Goal: Task Accomplishment & Management: Manage account settings

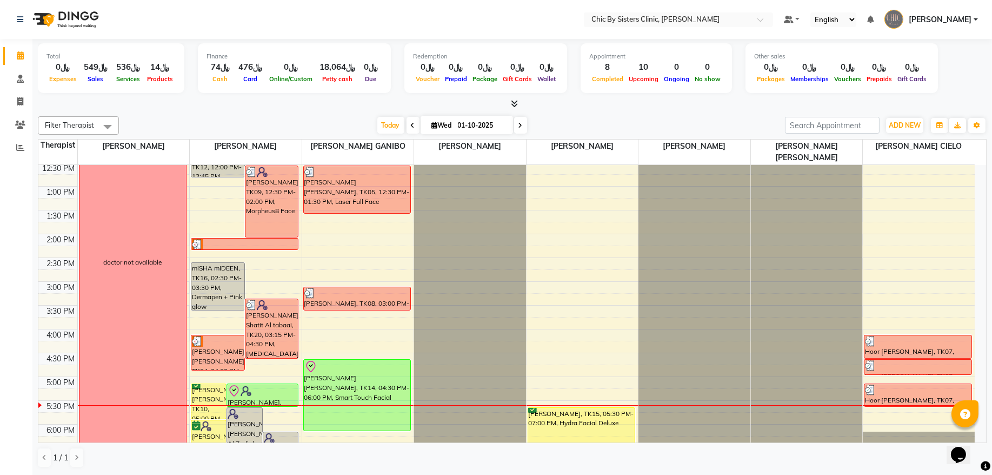
scroll to position [362, 0]
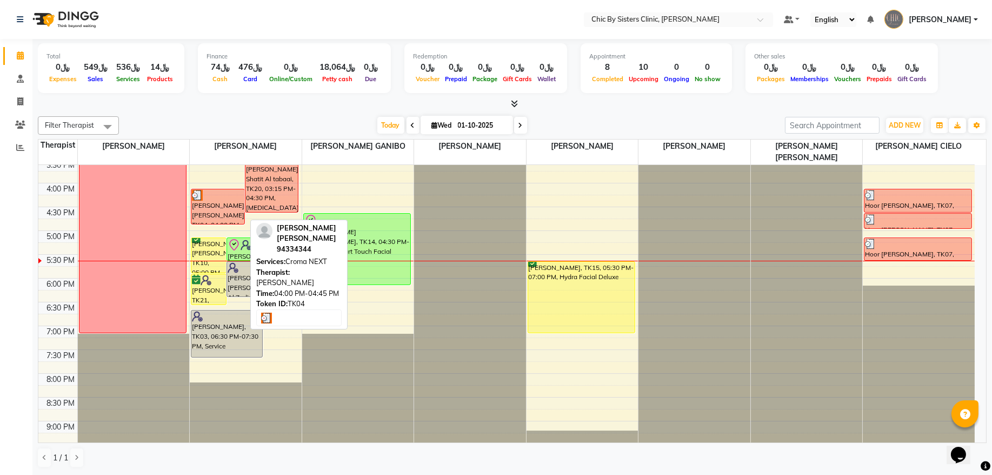
click at [211, 212] on div "[PERSON_NAME] [PERSON_NAME], TK04, 04:00 PM-04:45 PM, Croma NEXT" at bounding box center [217, 206] width 53 height 35
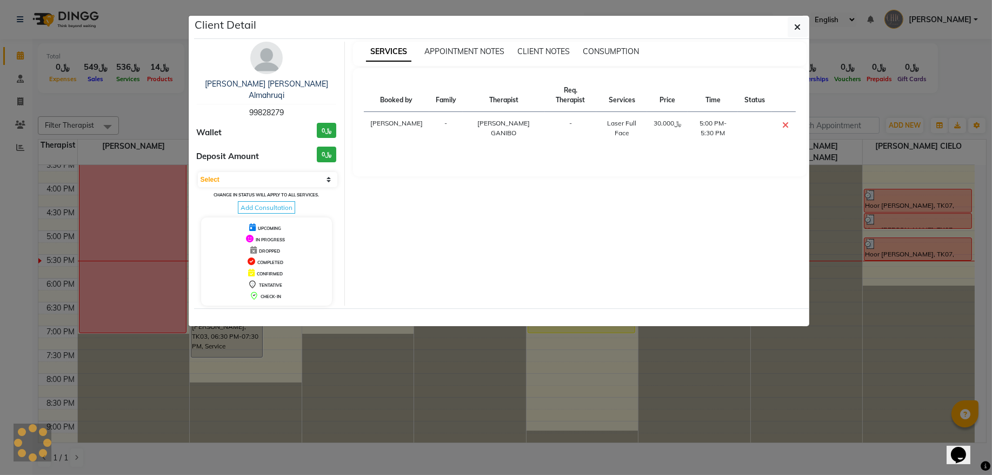
select select "3"
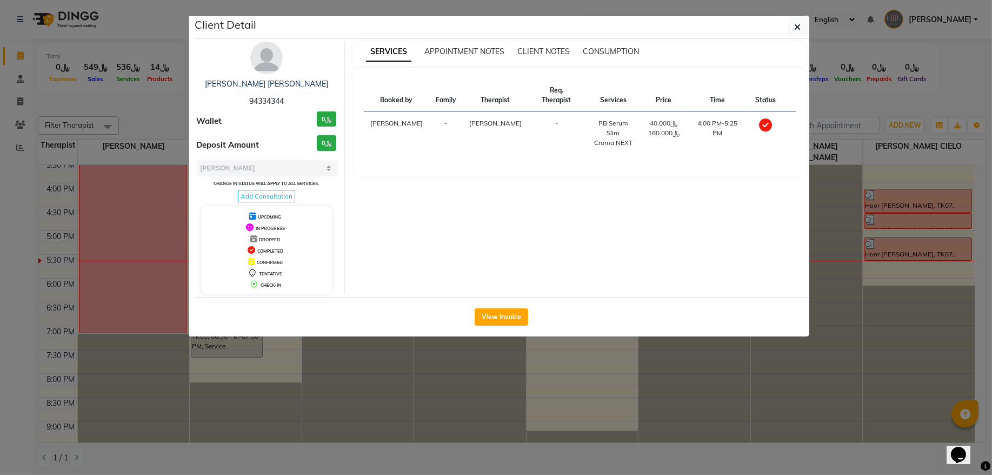
click at [270, 59] on img at bounding box center [266, 58] width 32 height 32
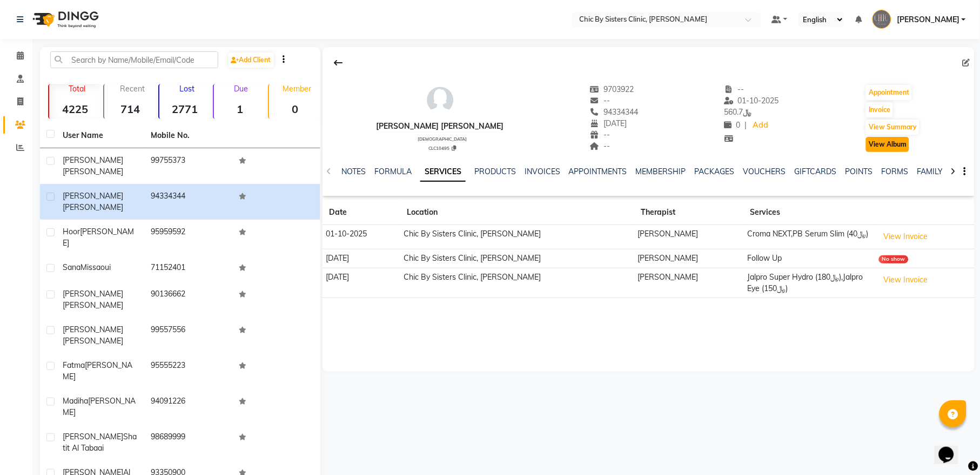
click at [892, 146] on button "View Album" at bounding box center [887, 144] width 43 height 15
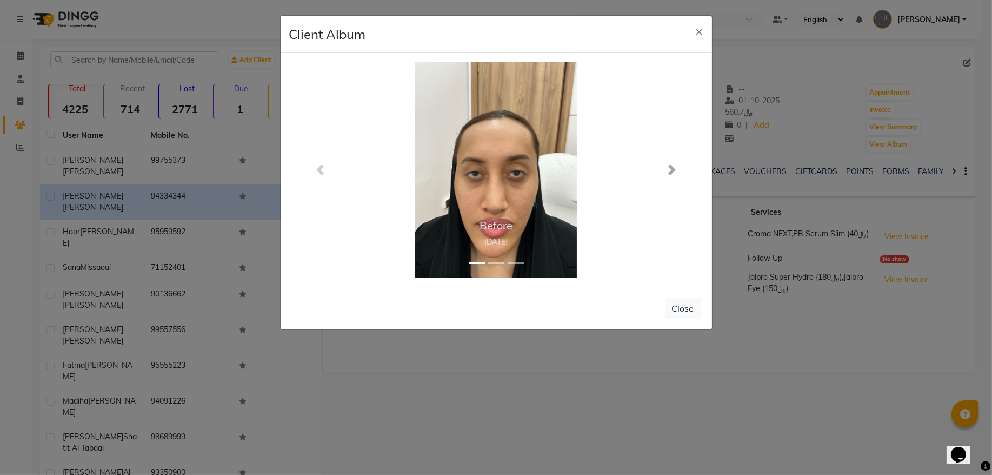
click at [666, 169] on span at bounding box center [671, 169] width 11 height 11
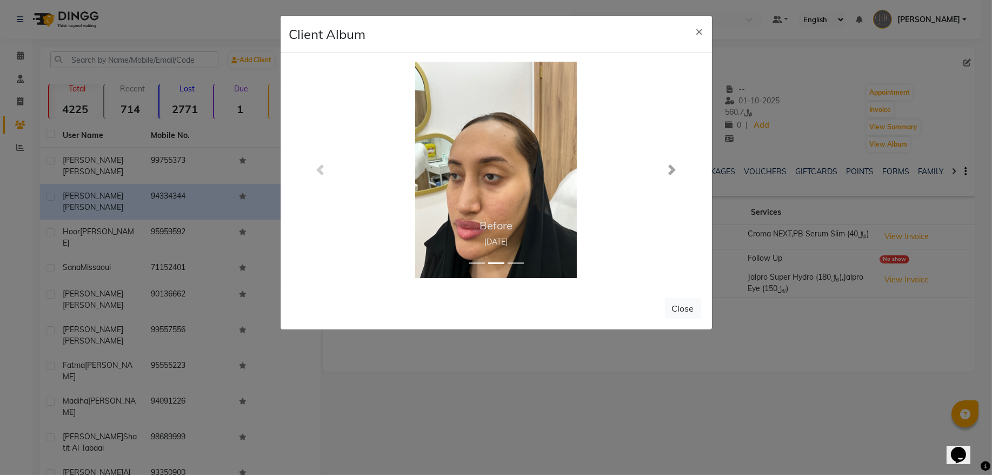
click at [666, 169] on span at bounding box center [671, 169] width 11 height 11
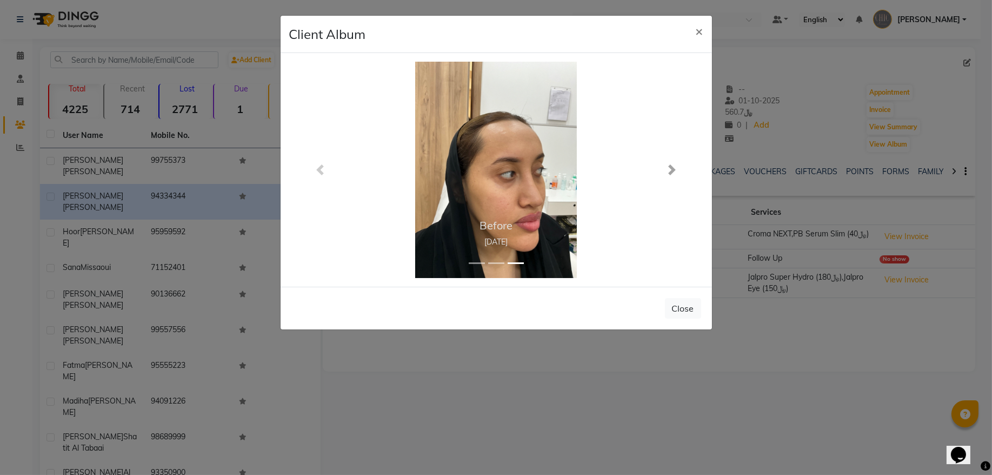
click at [666, 169] on span at bounding box center [671, 169] width 11 height 11
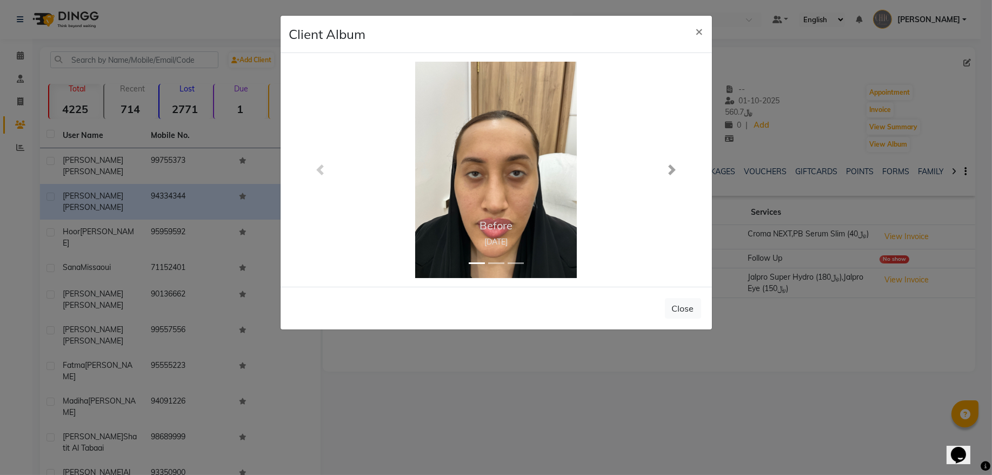
click at [666, 169] on span at bounding box center [671, 169] width 11 height 11
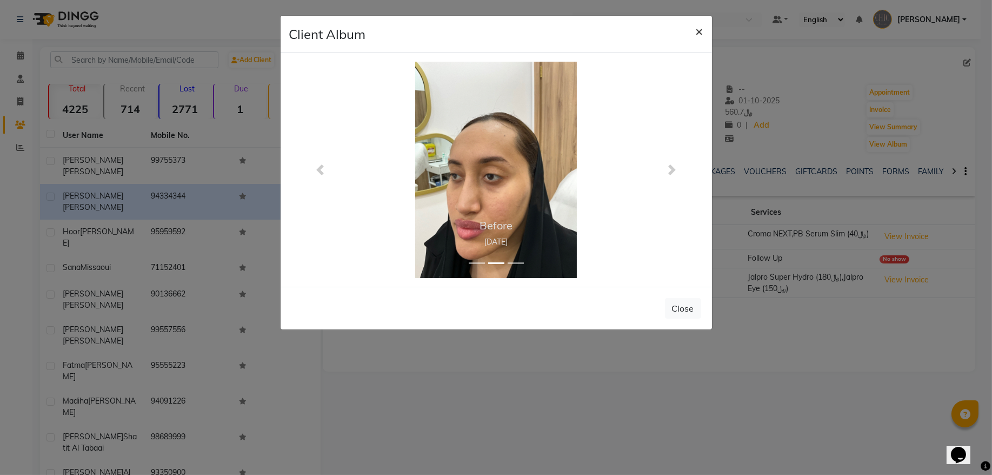
click at [696, 30] on span "×" at bounding box center [700, 31] width 8 height 16
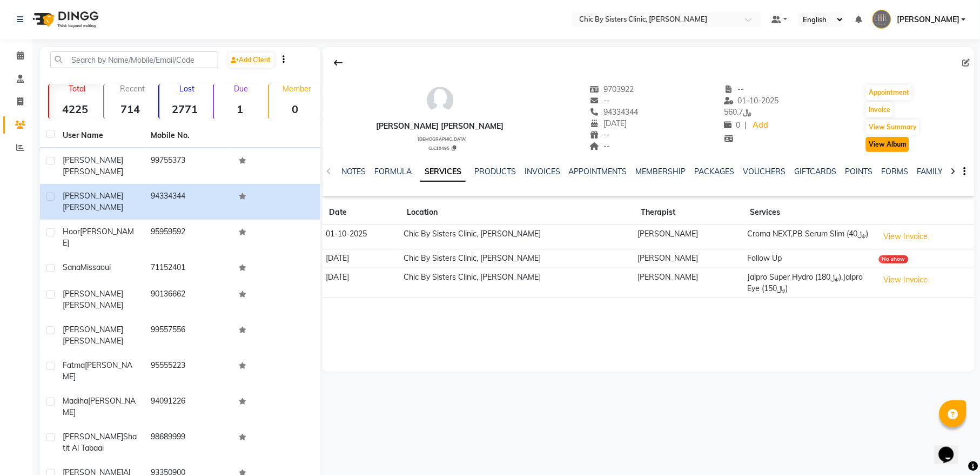
click at [872, 144] on button "View Album" at bounding box center [887, 144] width 43 height 15
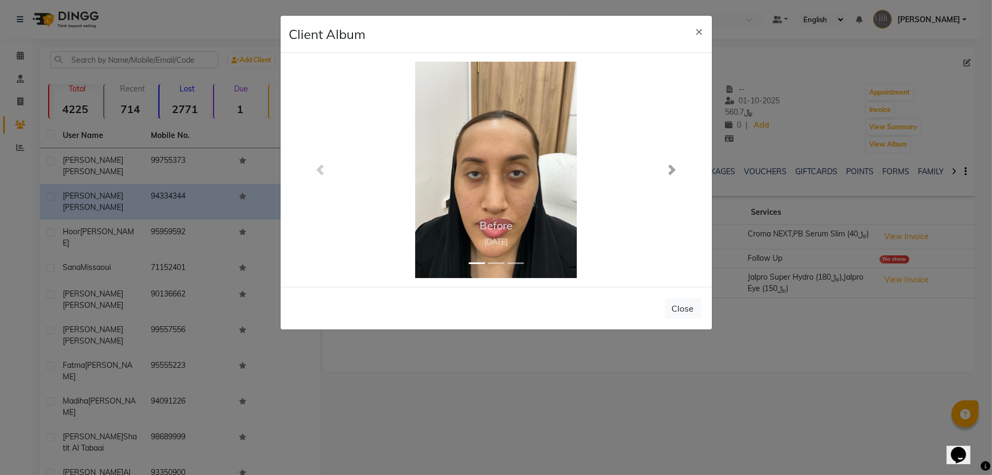
click at [673, 167] on span at bounding box center [671, 169] width 11 height 11
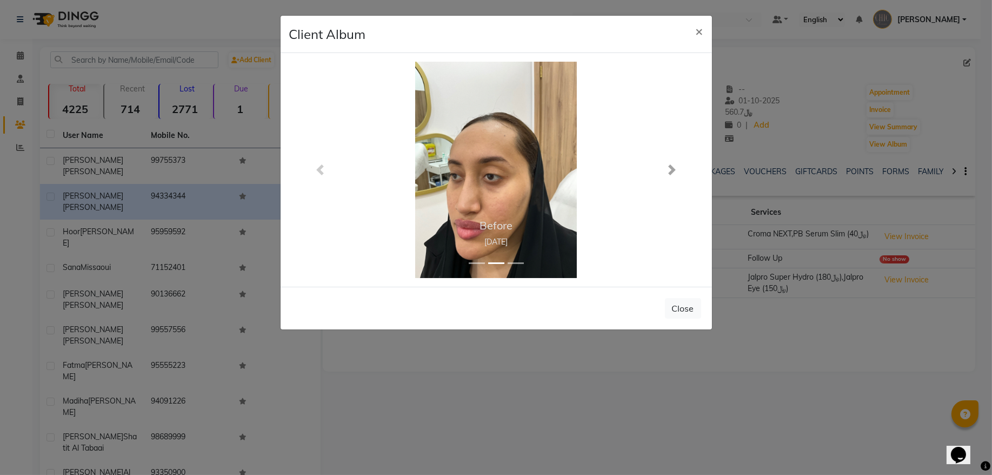
click at [673, 167] on span at bounding box center [671, 169] width 11 height 11
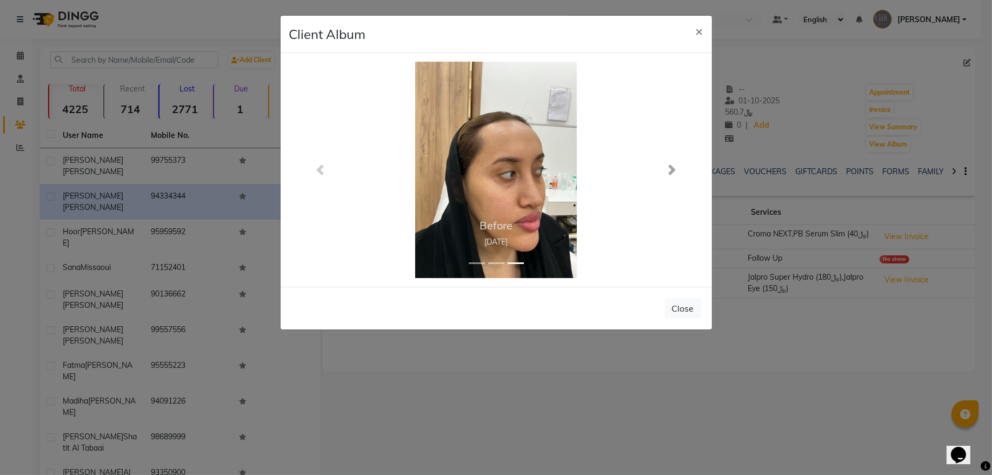
click at [673, 167] on span at bounding box center [671, 169] width 11 height 11
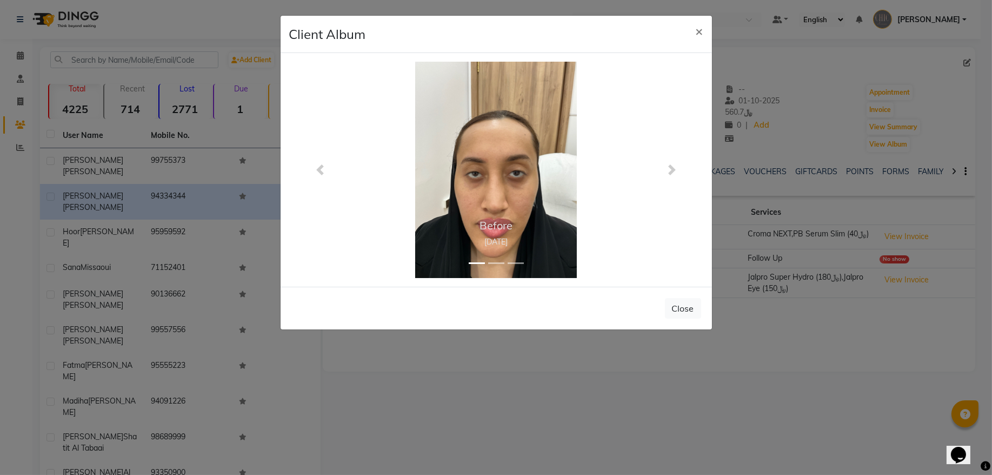
click at [583, 414] on ngb-modal-window "Client Album × Before [DATE] Before [DATE] Before [DATE] Previous Next Close" at bounding box center [496, 237] width 992 height 475
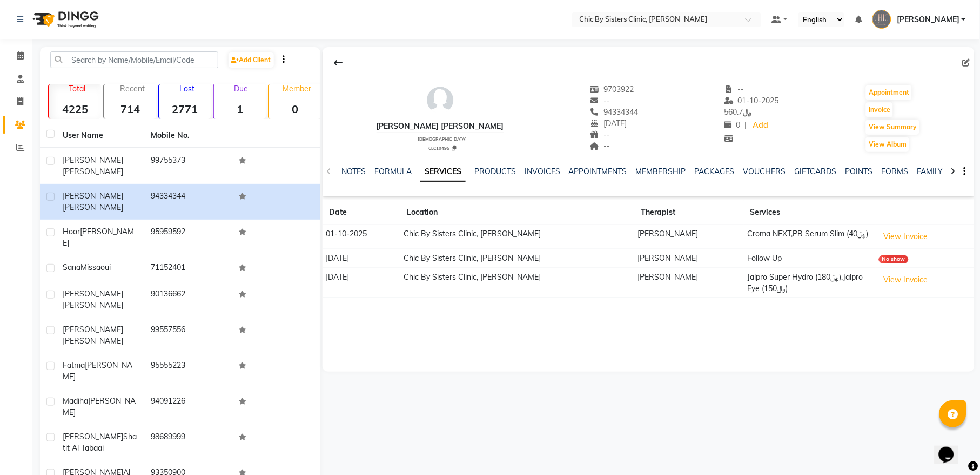
click at [653, 474] on html "Select Location × Chic By Sisters Clinic, Al Sarooj Default Panel My Panel Engl…" at bounding box center [490, 237] width 980 height 475
click at [17, 98] on icon at bounding box center [20, 101] width 6 height 8
select select "service"
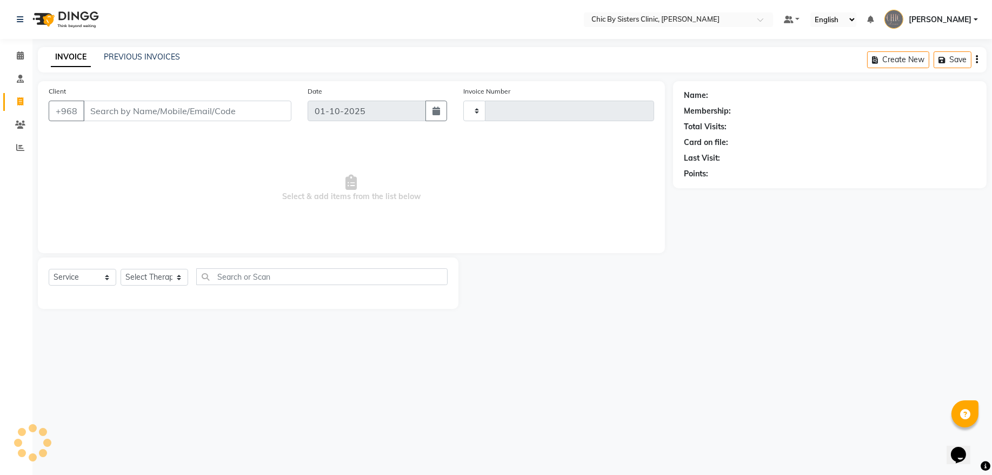
type input "2445"
select select "6348"
click at [150, 54] on link "PREVIOUS INVOICES" at bounding box center [142, 57] width 76 height 10
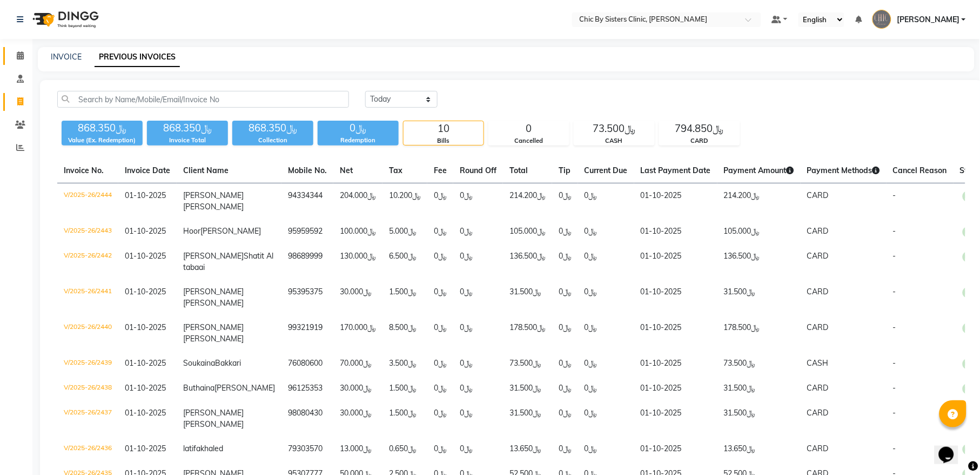
click at [21, 47] on link "Calendar" at bounding box center [16, 56] width 26 height 18
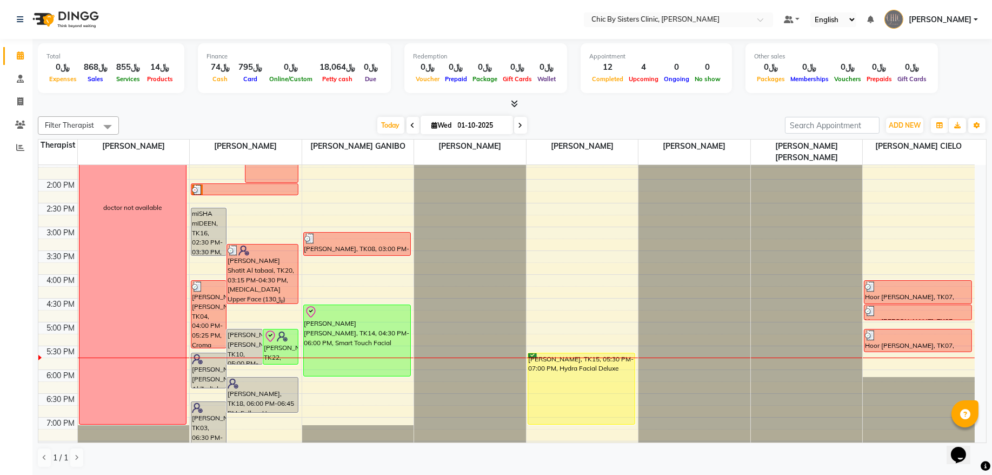
scroll to position [292, 0]
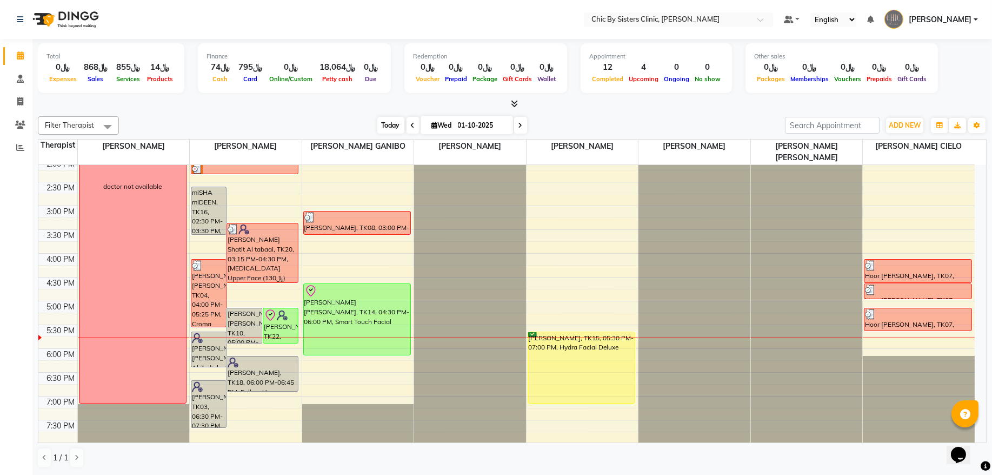
click at [393, 125] on span "Today" at bounding box center [390, 125] width 27 height 17
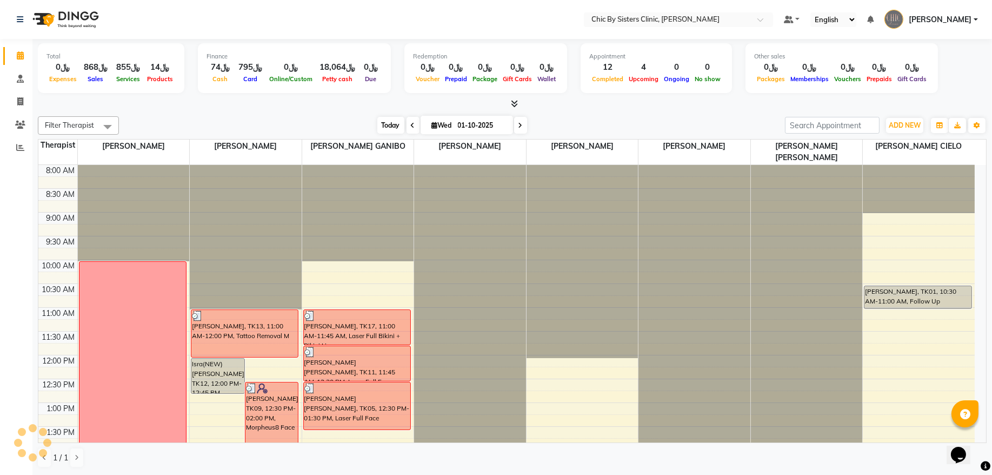
scroll to position [435, 0]
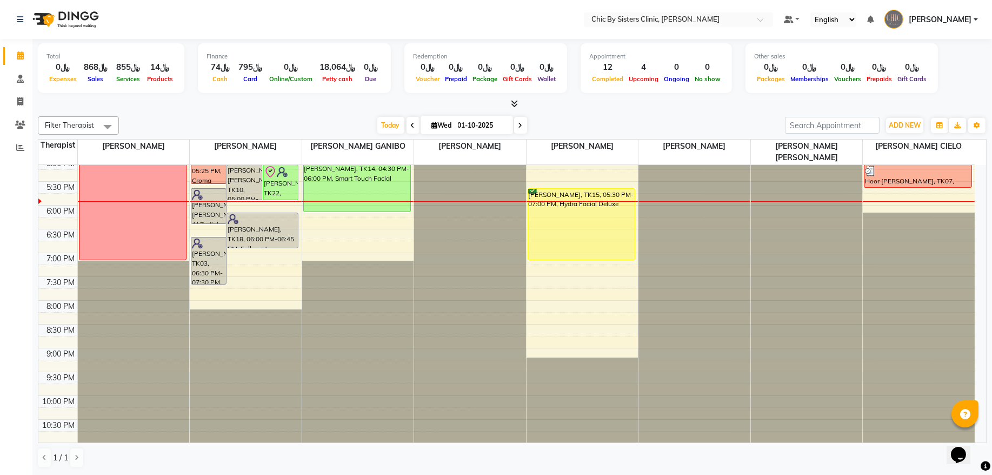
click at [514, 127] on span at bounding box center [520, 125] width 13 height 17
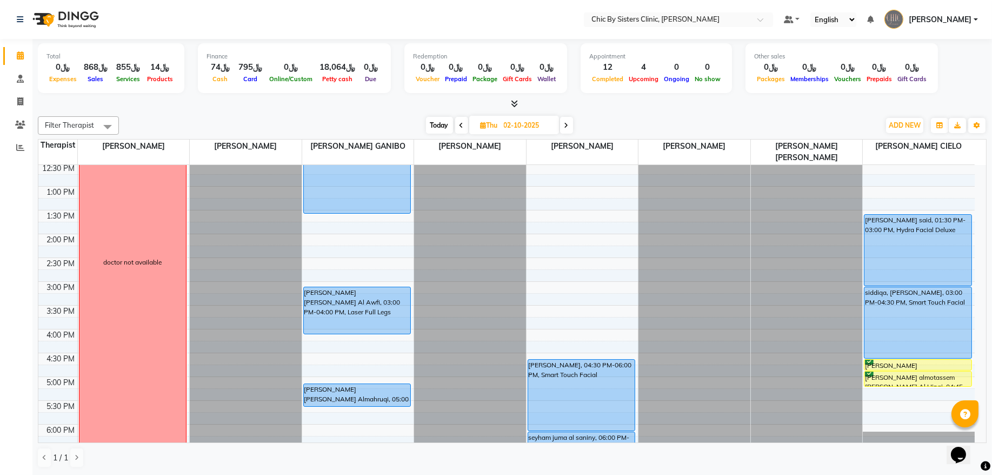
scroll to position [0, 0]
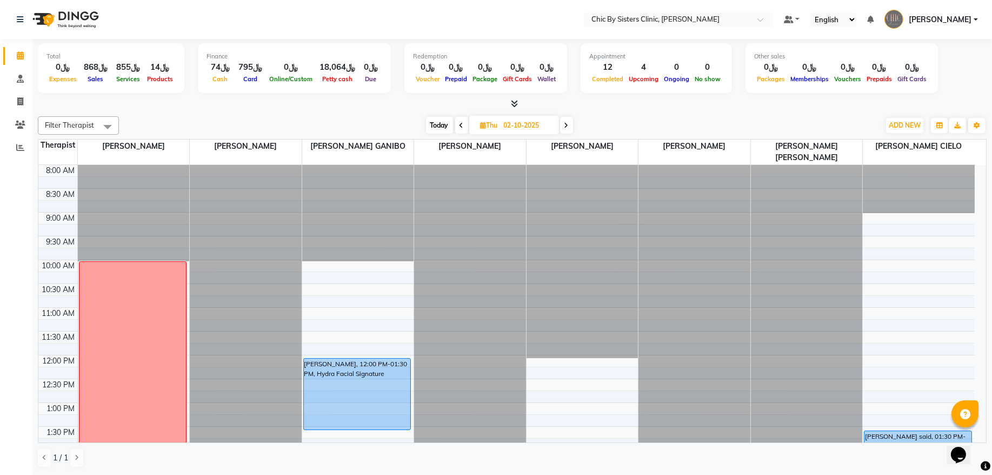
click at [442, 125] on span "Today" at bounding box center [439, 125] width 27 height 17
type input "01-10-2025"
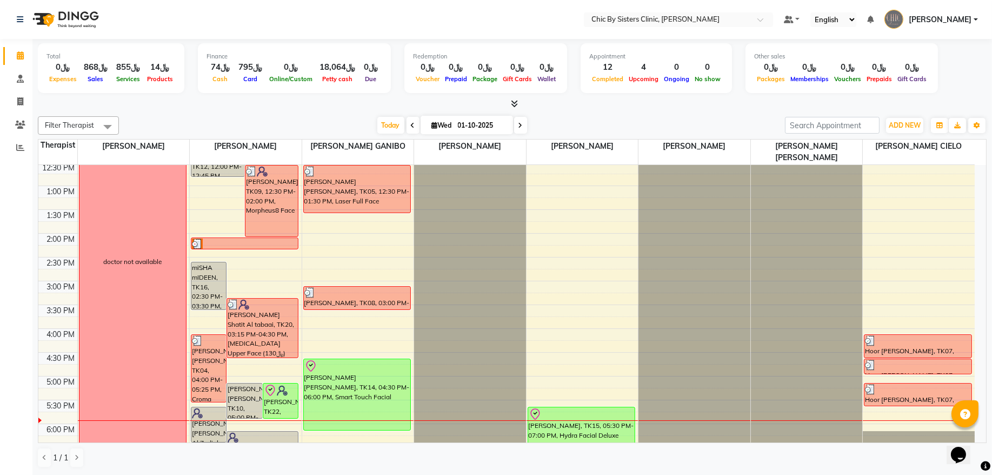
scroll to position [216, 0]
click at [958, 11] on link "[PERSON_NAME]" at bounding box center [931, 20] width 94 height 18
click at [956, 72] on link "Sign out" at bounding box center [922, 77] width 99 height 17
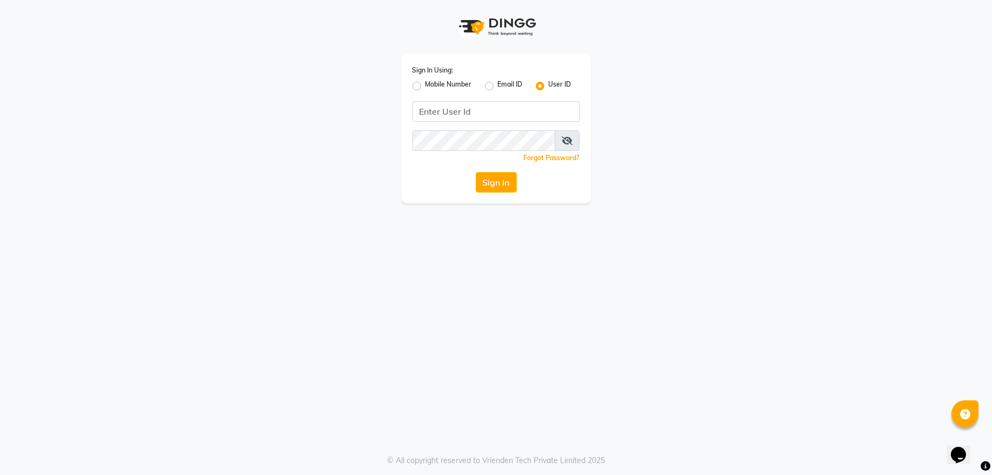
click at [425, 83] on label "Mobile Number" at bounding box center [448, 85] width 46 height 13
click at [425, 83] on input "Mobile Number" at bounding box center [428, 82] width 7 height 7
radio input "true"
radio input "false"
click at [437, 114] on span at bounding box center [442, 114] width 14 height 11
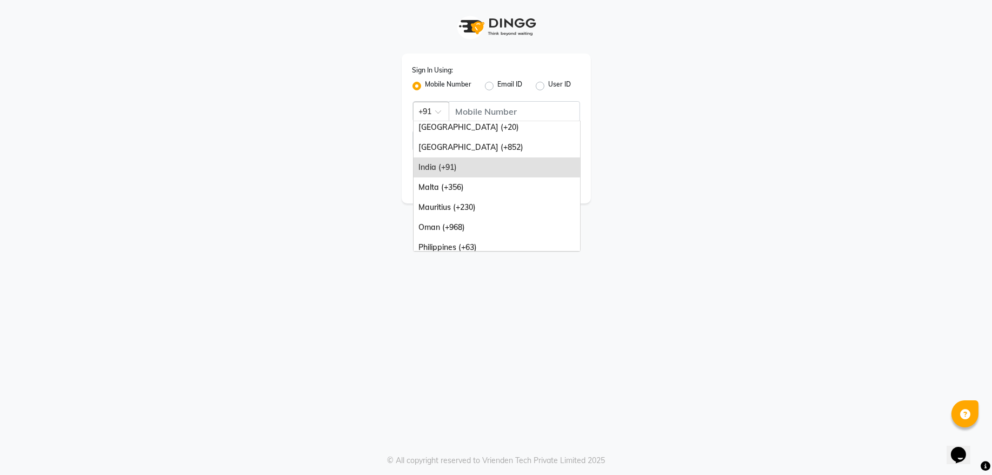
scroll to position [88, 0]
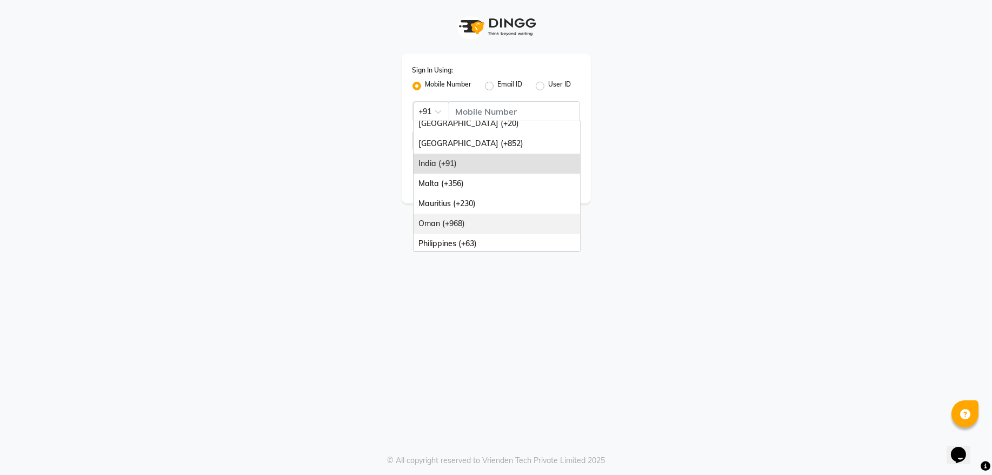
click at [521, 225] on div "Oman (+968)" at bounding box center [496, 224] width 166 height 20
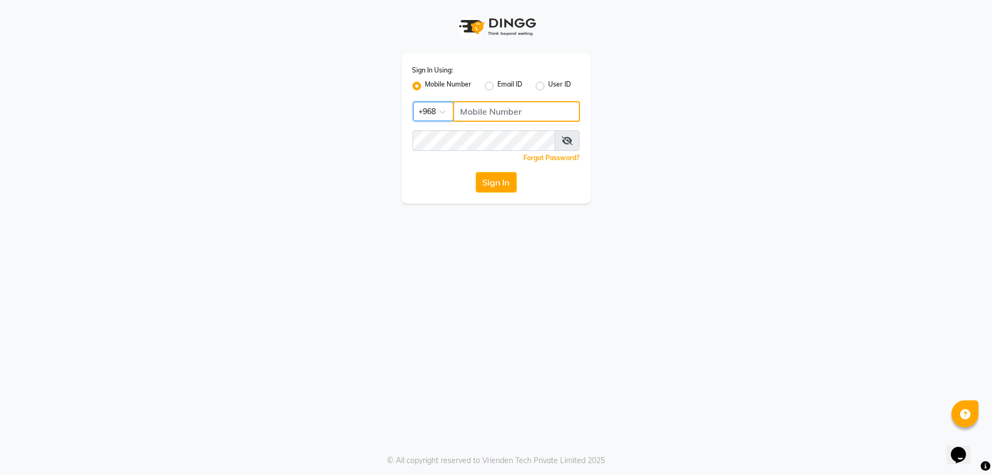
click at [510, 111] on input "Username" at bounding box center [516, 111] width 127 height 21
type input "92262732"
click at [493, 186] on button "Sign In" at bounding box center [496, 182] width 41 height 21
